Goal: Task Accomplishment & Management: Manage account settings

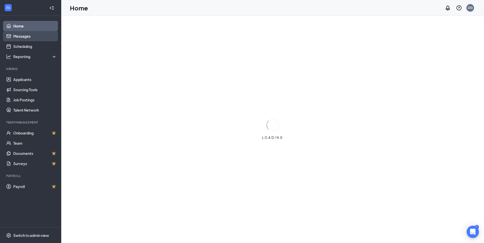
click at [28, 34] on link "Messages" at bounding box center [35, 36] width 44 height 10
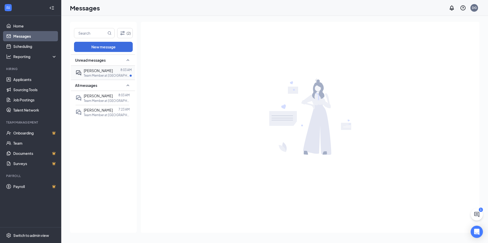
click at [99, 68] on div "[PERSON_NAME]" at bounding box center [98, 71] width 29 height 6
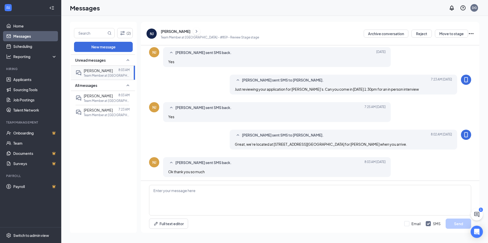
scroll to position [63, 0]
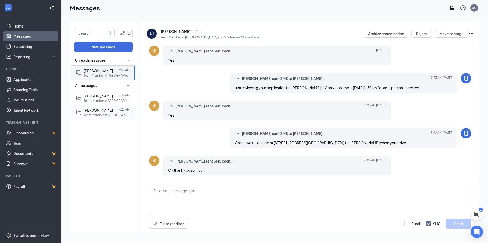
click at [105, 113] on p "Team Member at [GEOGRAPHIC_DATA] - #859" at bounding box center [107, 115] width 46 height 4
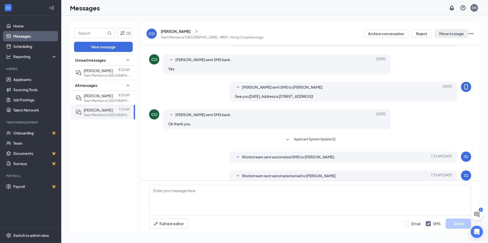
scroll to position [77, 0]
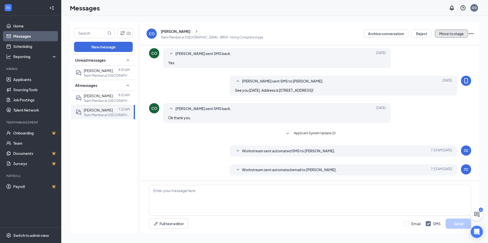
click at [443, 33] on button "Move to stage" at bounding box center [450, 34] width 33 height 8
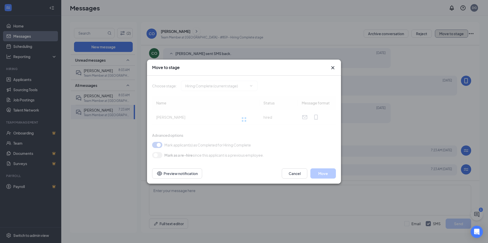
type input "Hiring Complete (current stage)"
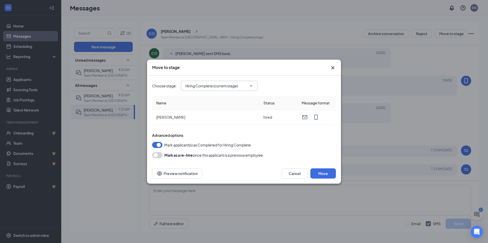
click at [208, 88] on input "Hiring Complete (current stage)" at bounding box center [216, 86] width 62 height 6
click at [133, 154] on div "Move to stage Choose stage : Hiring Complete (current stage) Application Review…" at bounding box center [244, 121] width 488 height 243
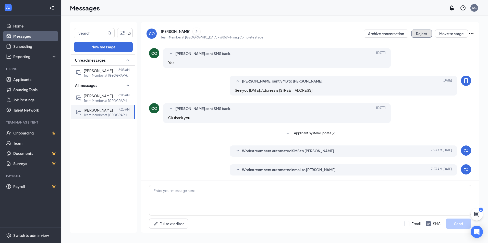
click at [421, 35] on button "Reject" at bounding box center [421, 34] width 20 height 8
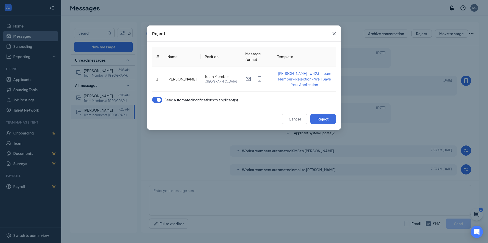
click at [161, 97] on div "Send automated notifications to applicant(s)" at bounding box center [195, 100] width 86 height 6
click at [161, 101] on button "button" at bounding box center [157, 100] width 10 height 6
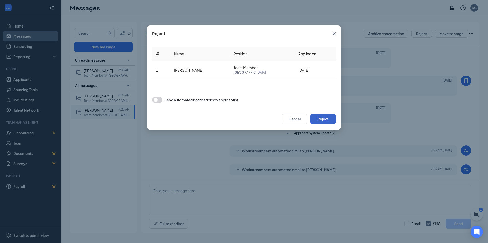
click at [322, 117] on button "Reject" at bounding box center [322, 119] width 25 height 10
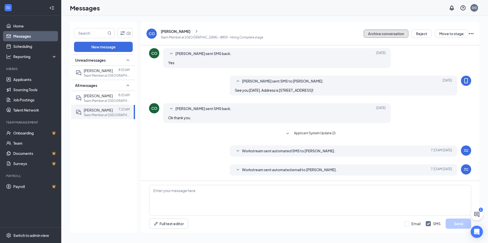
click at [378, 32] on button "Archive conversation" at bounding box center [385, 34] width 45 height 8
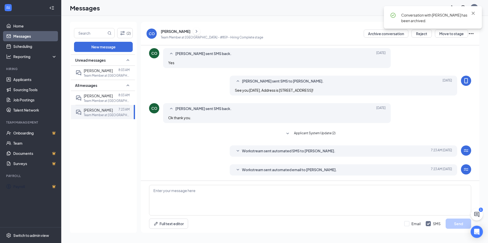
click at [108, 169] on div "Unread messages Nyculis [PERSON_NAME] 8:03 AM Team Member at [GEOGRAPHIC_DATA] …" at bounding box center [103, 144] width 64 height 178
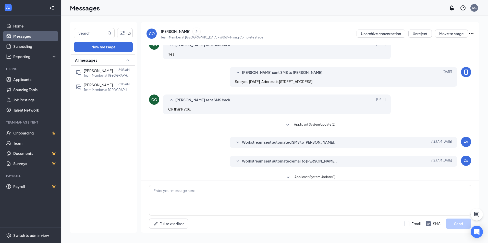
scroll to position [77, 0]
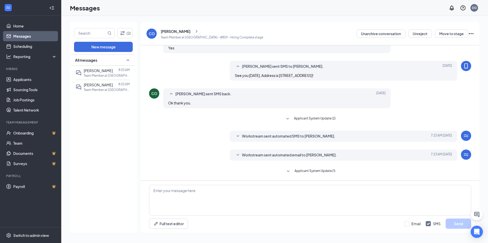
click at [258, 12] on div "Messages DG" at bounding box center [274, 8] width 426 height 16
